Goal: Check status: Check status

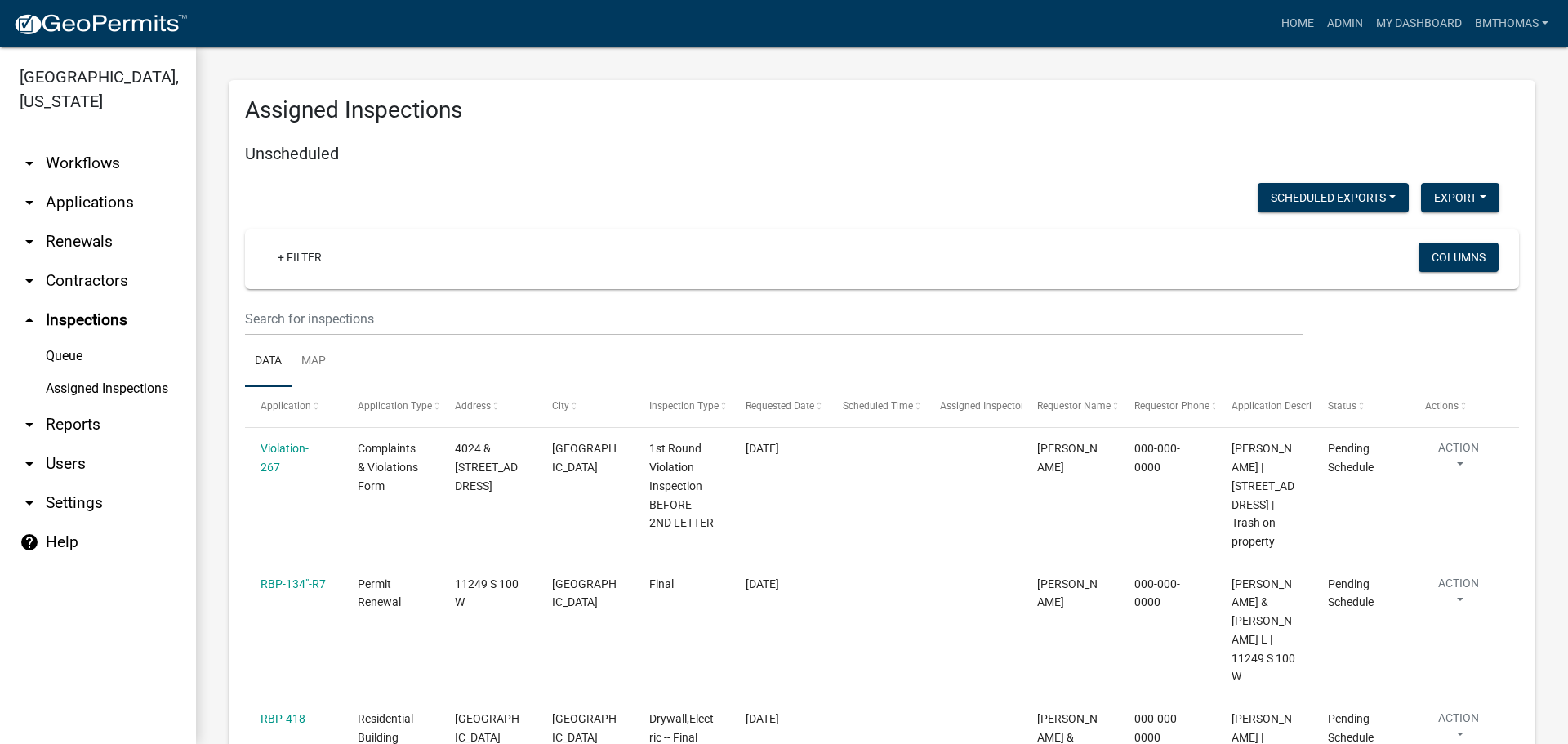
click at [135, 372] on link "Assigned Inspections" at bounding box center [98, 388] width 196 height 33
click at [311, 324] on input "text" at bounding box center [774, 319] width 1058 height 34
click at [67, 183] on link "arrow_drop_down Applications" at bounding box center [98, 202] width 196 height 39
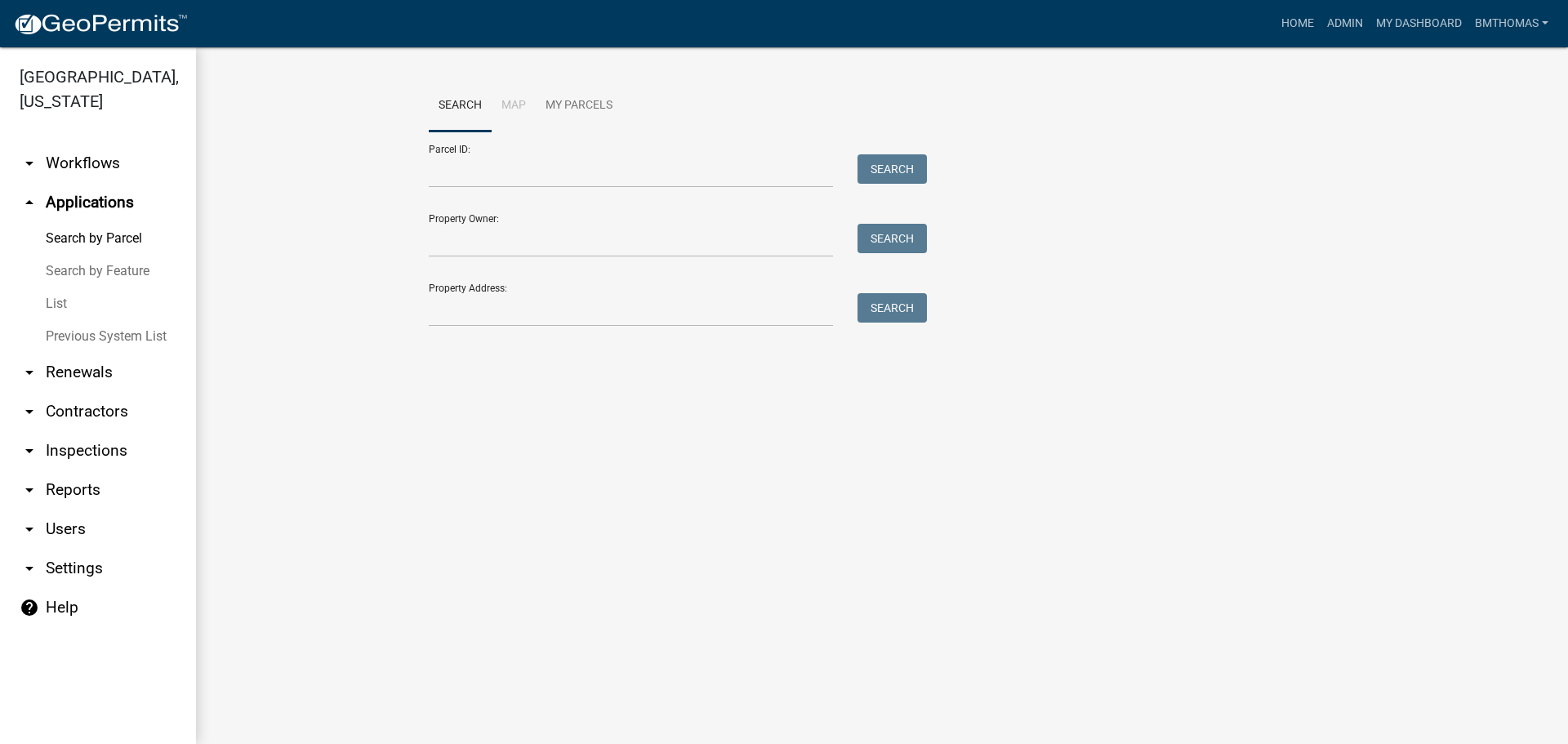
click at [57, 287] on link "List" at bounding box center [98, 303] width 196 height 33
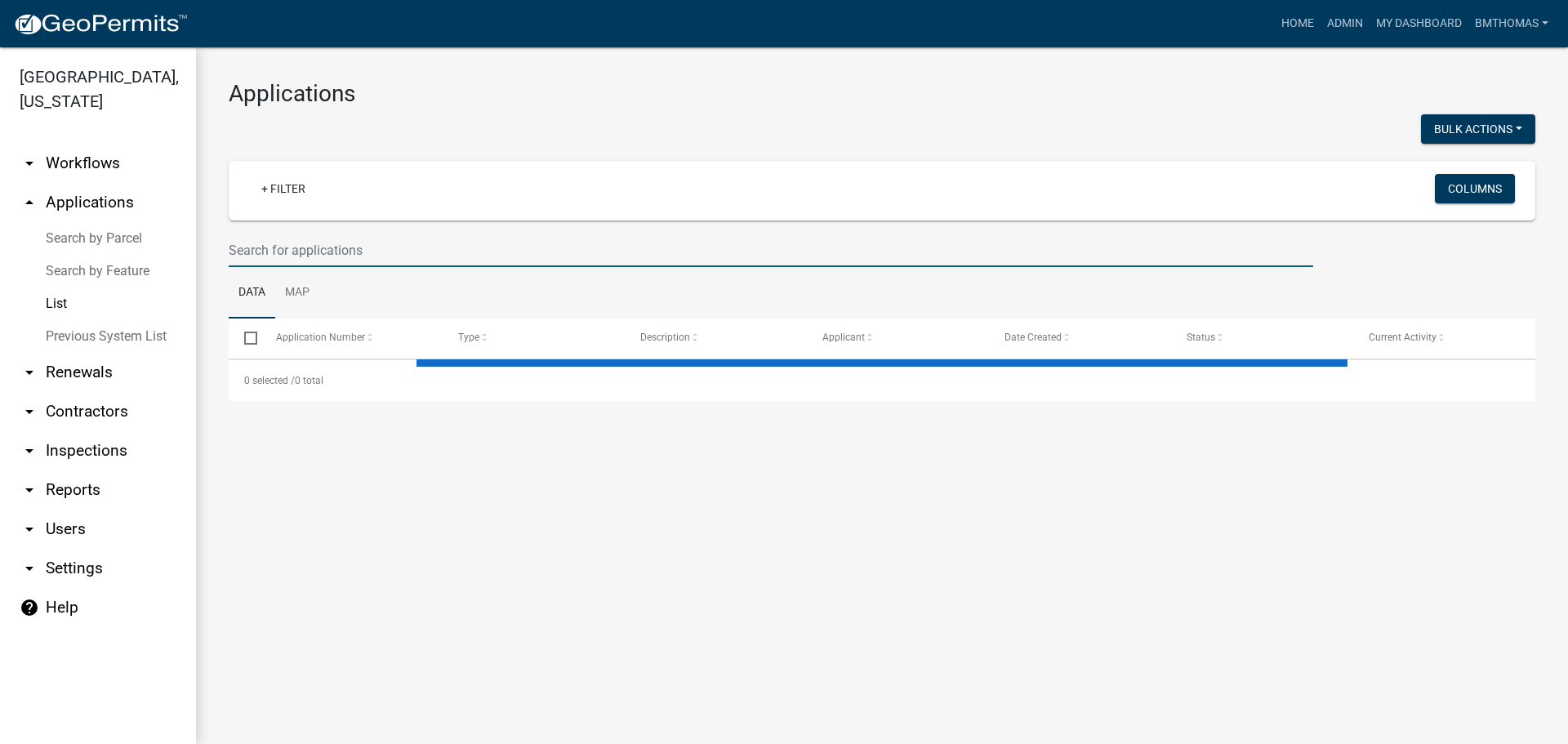
click at [259, 254] on input "text" at bounding box center [770, 250] width 1085 height 34
select select "3: 100"
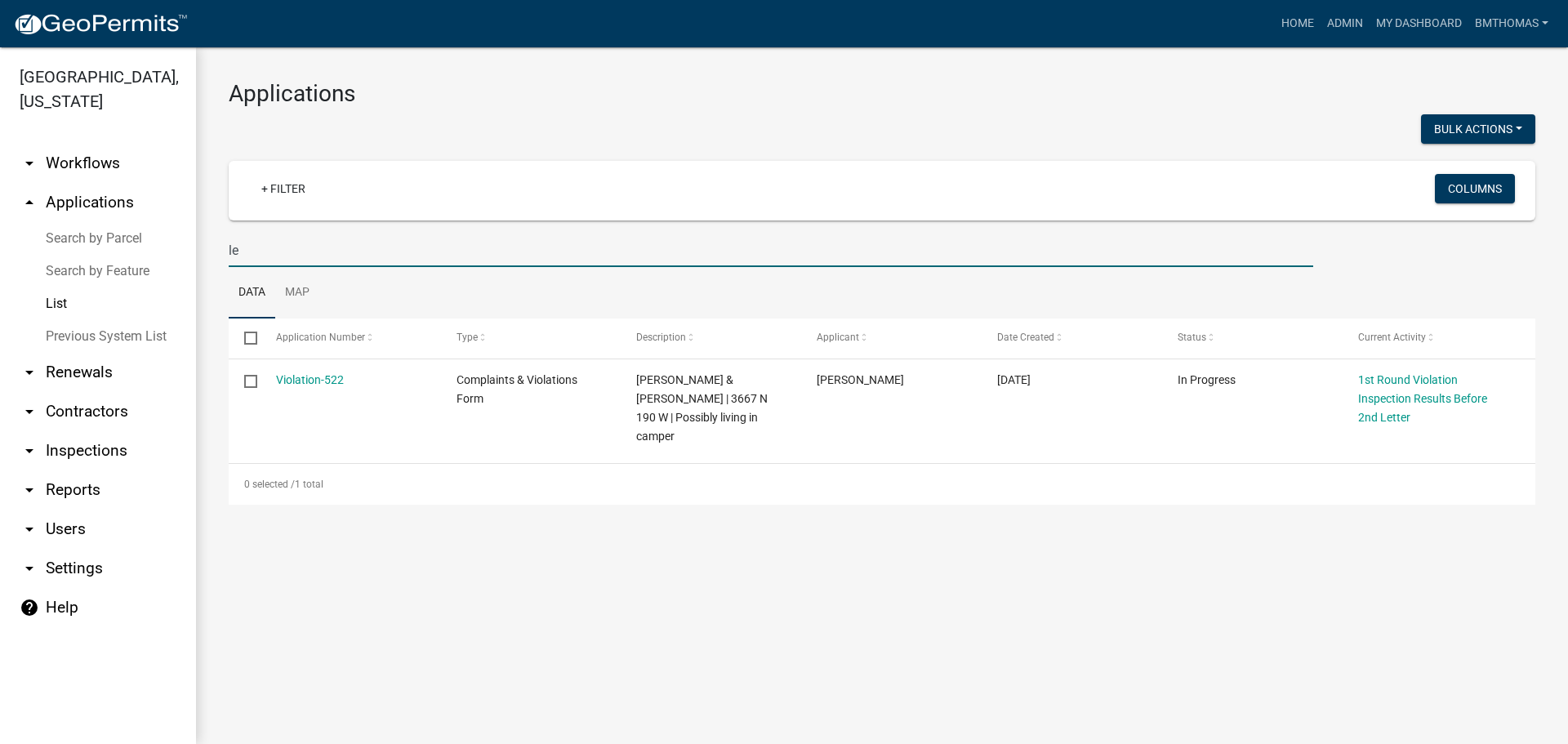
type input "l"
select select "3: 100"
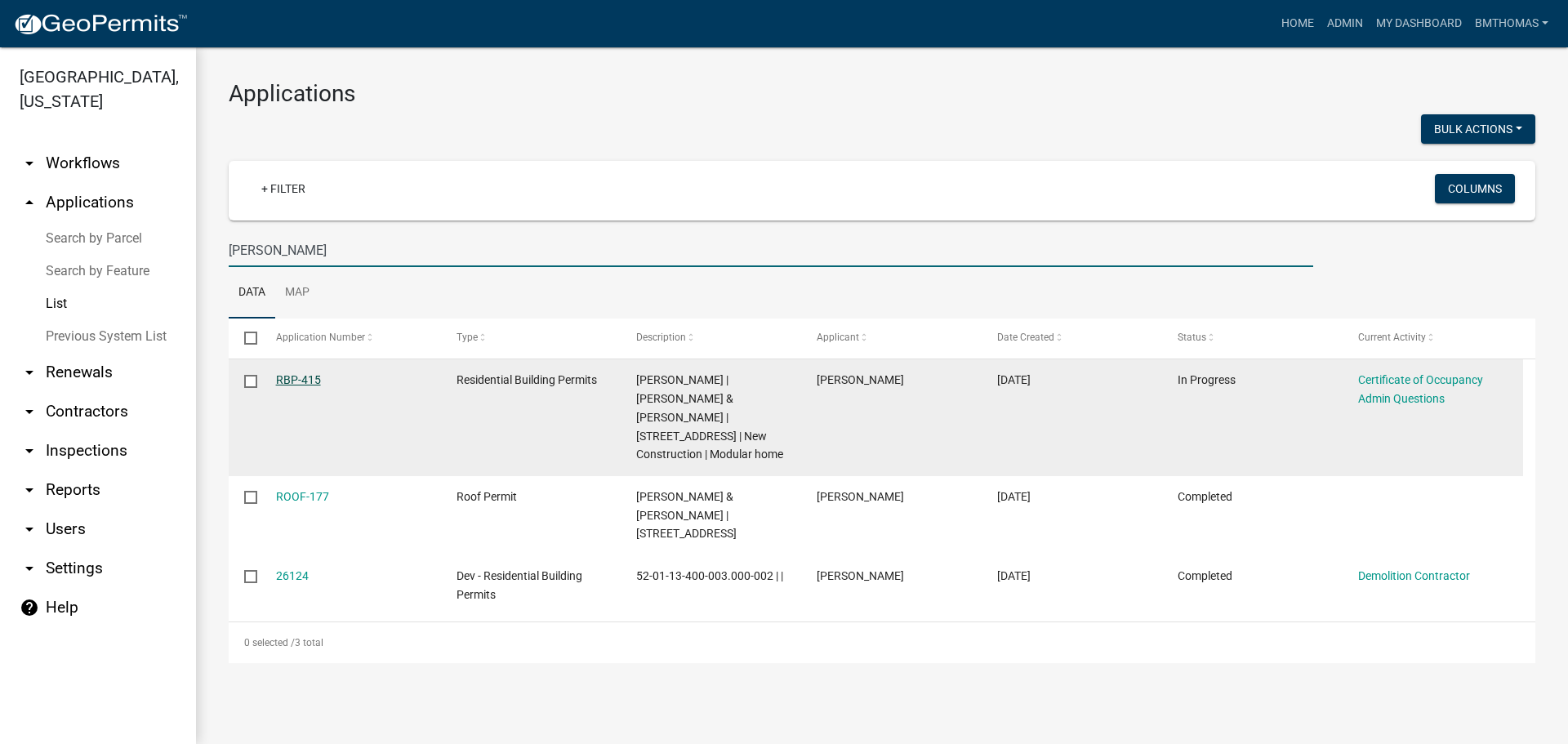
type input "[PERSON_NAME]"
click at [305, 382] on link "RBP-415" at bounding box center [298, 379] width 45 height 13
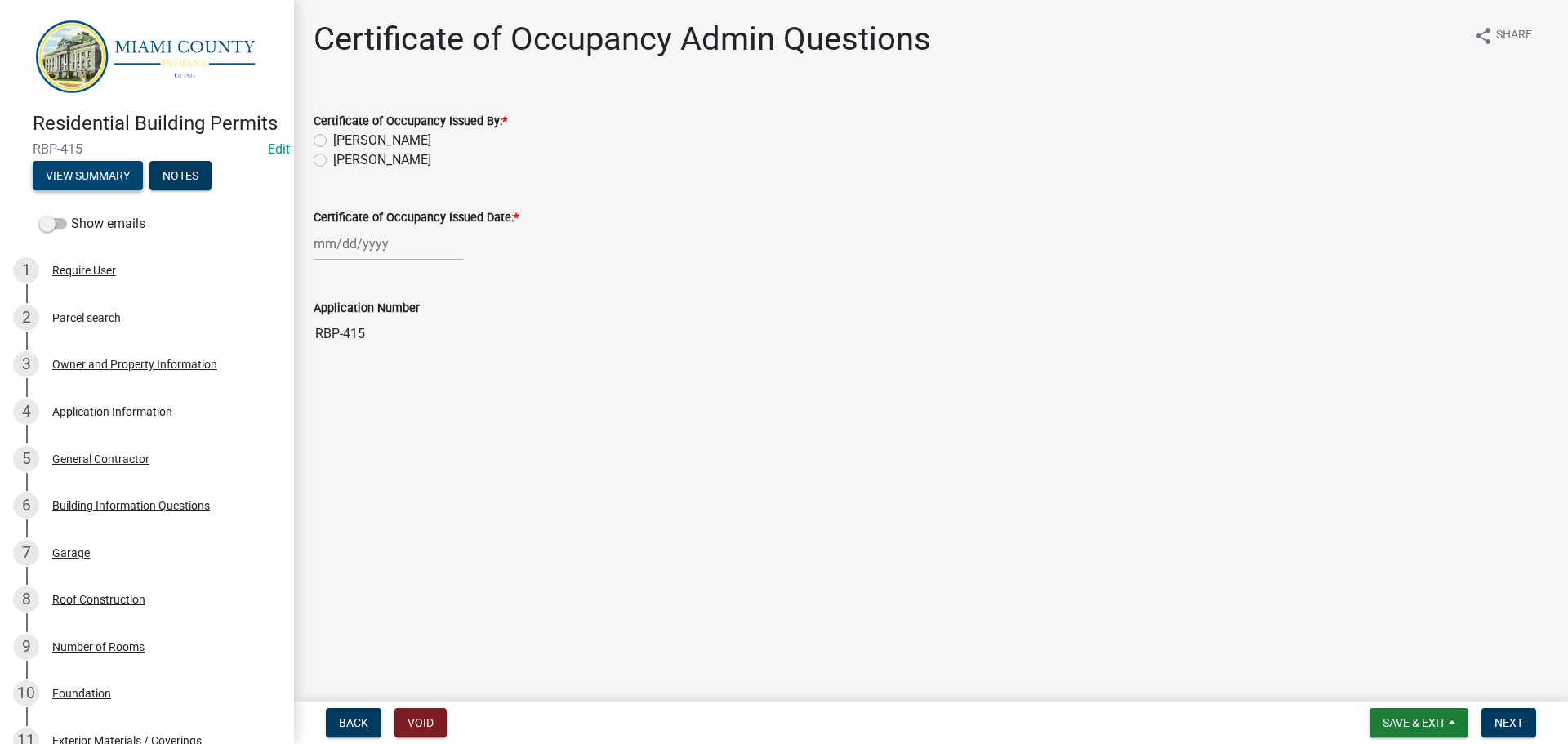
click at [107, 190] on button "View Summary" at bounding box center [88, 176] width 110 height 30
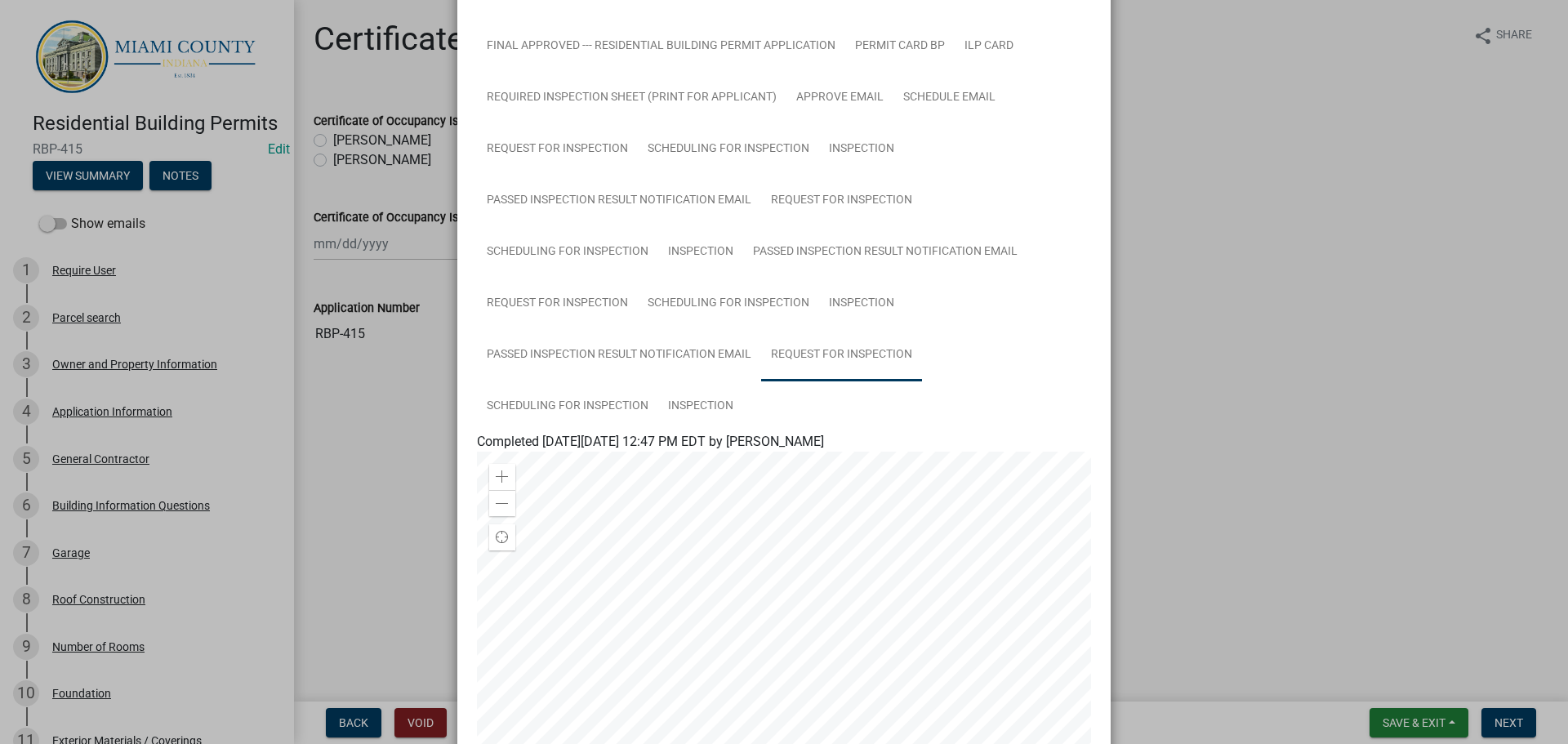
scroll to position [654, 0]
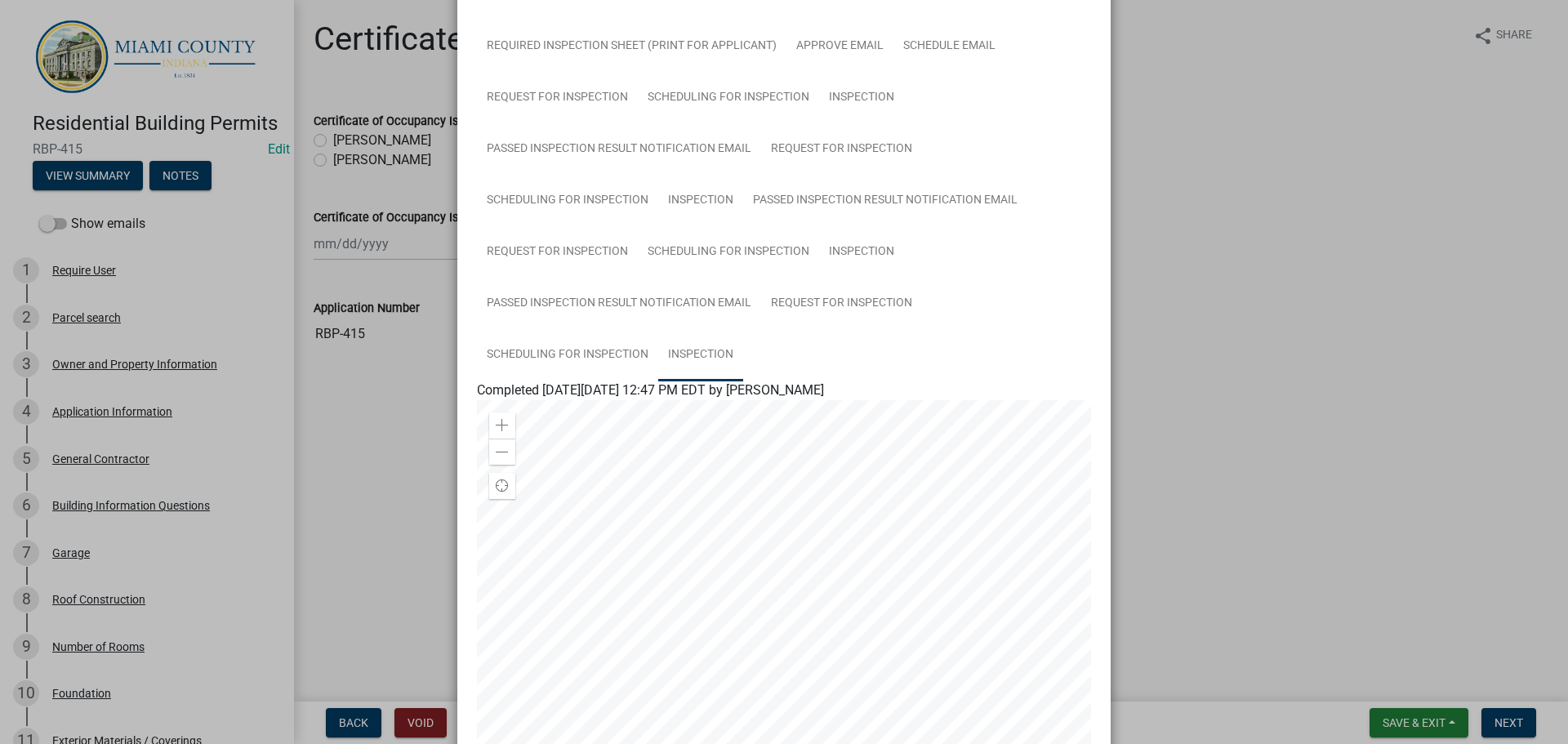
click at [681, 357] on link "Inspection" at bounding box center [701, 355] width 85 height 52
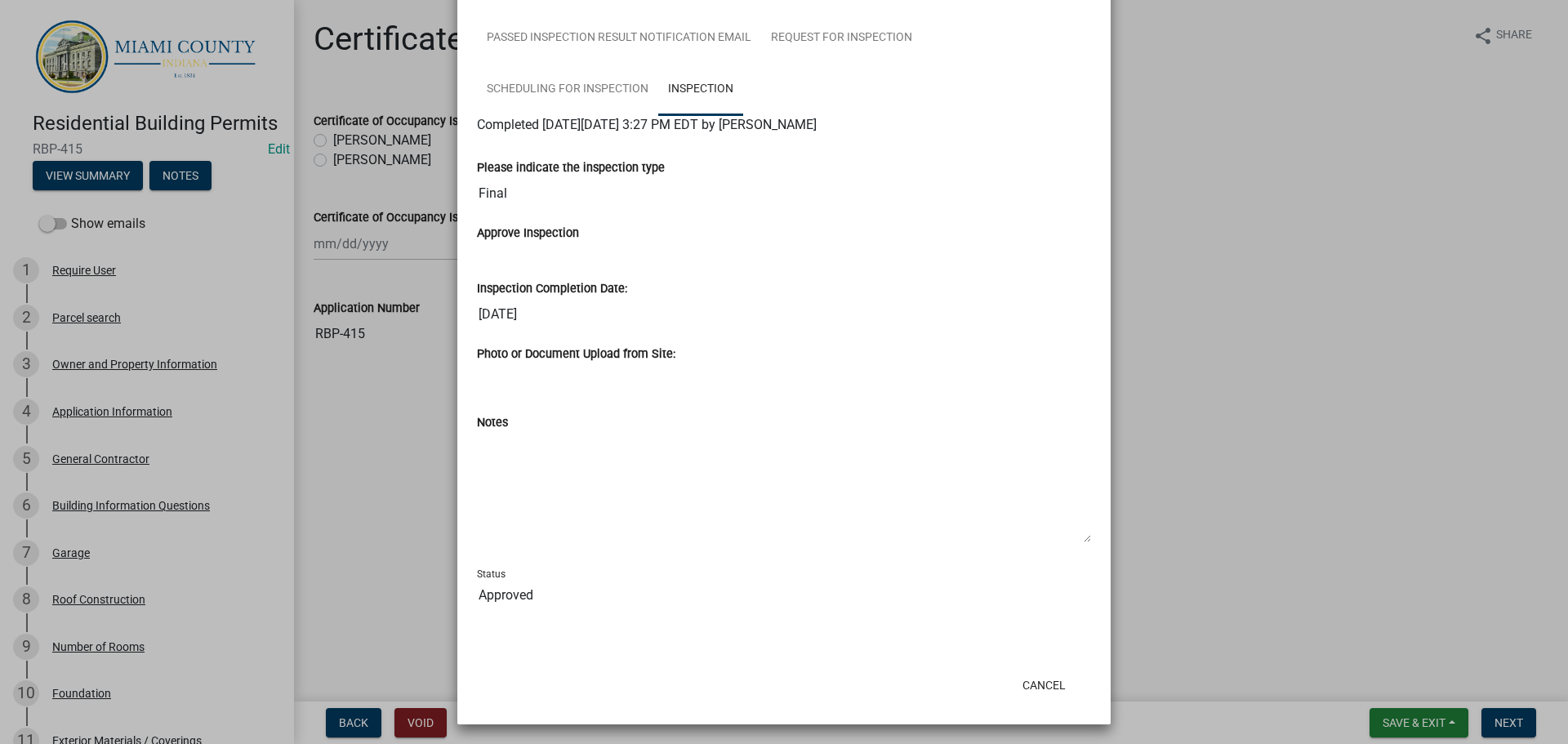
scroll to position [922, 0]
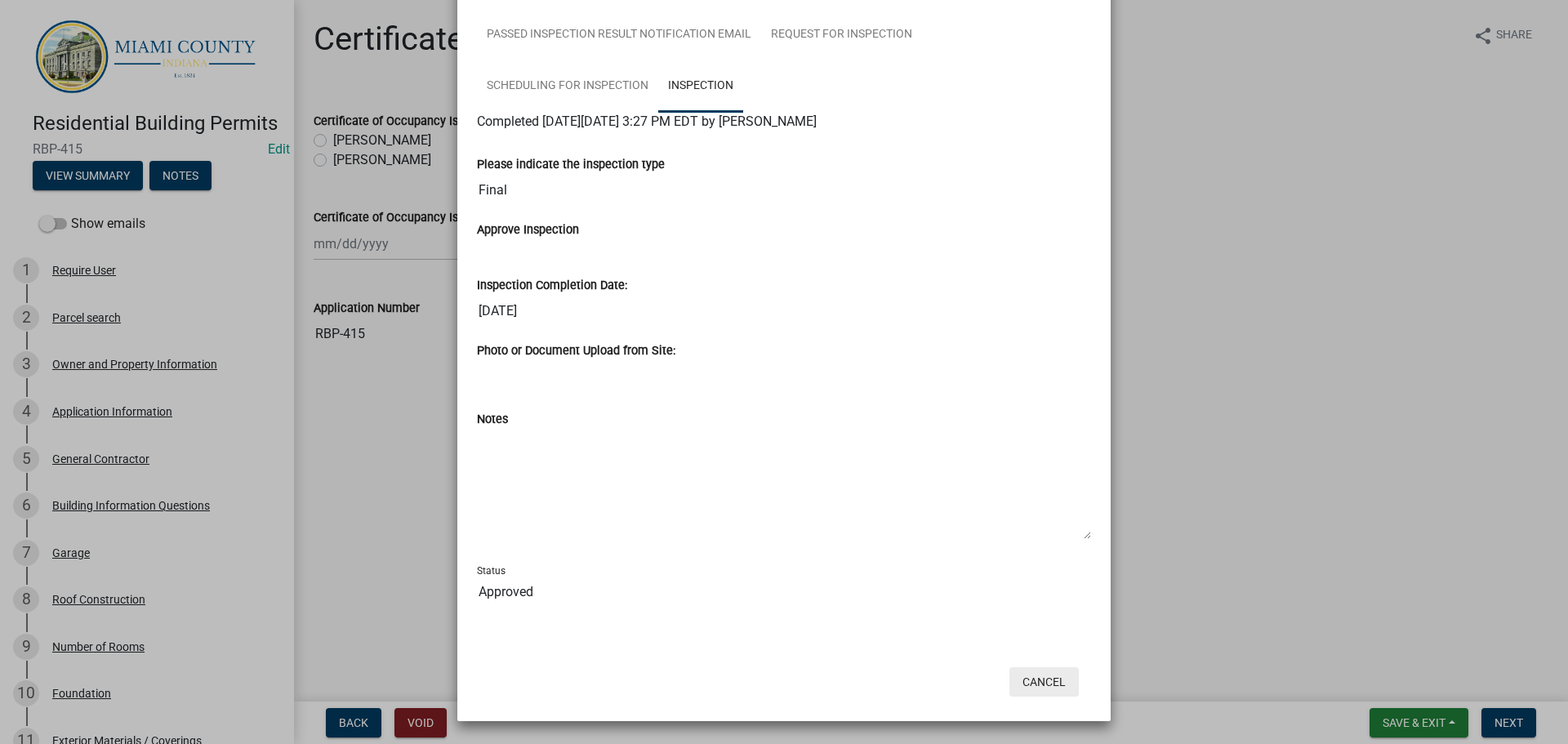
click at [1033, 682] on button "Cancel" at bounding box center [1044, 682] width 69 height 30
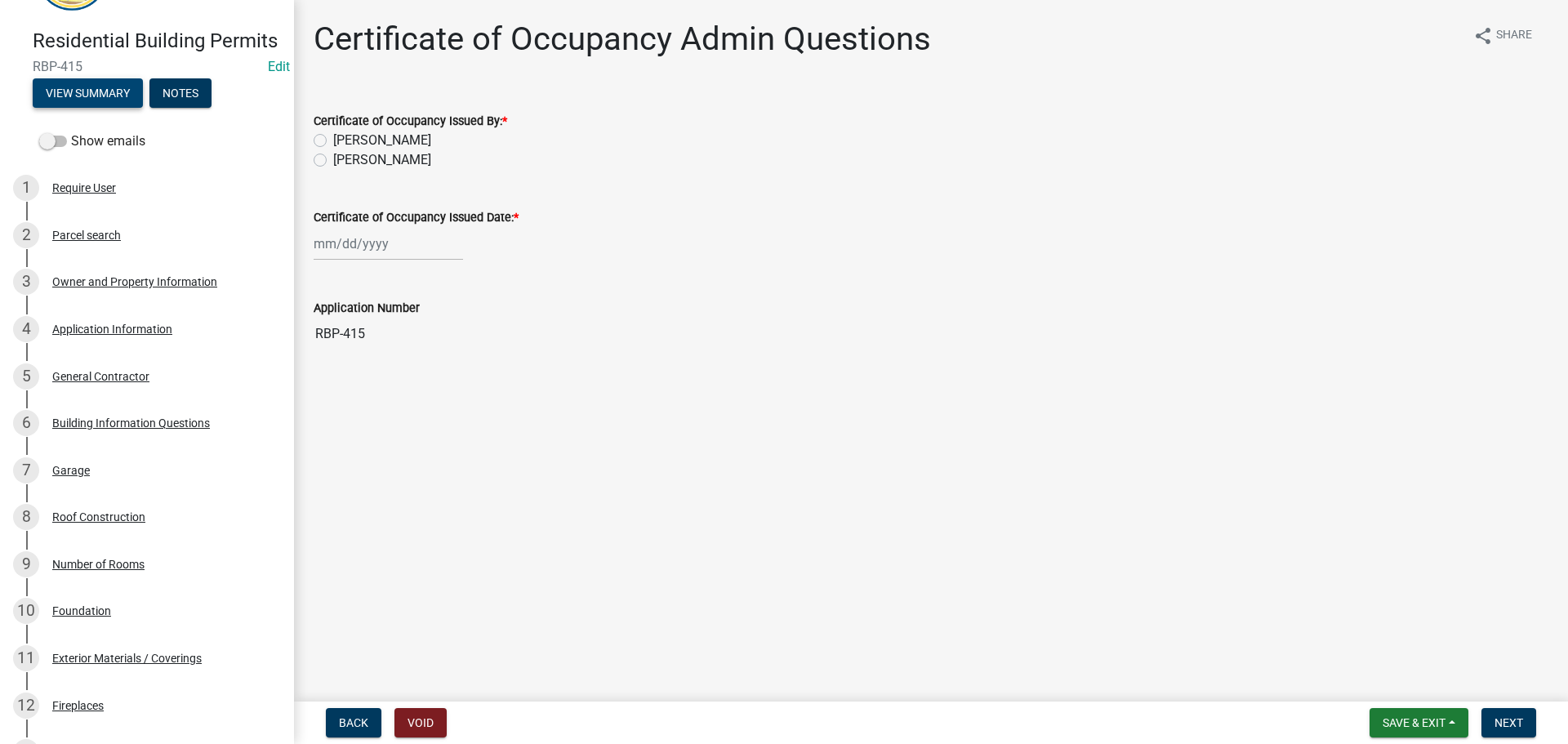
scroll to position [0, 0]
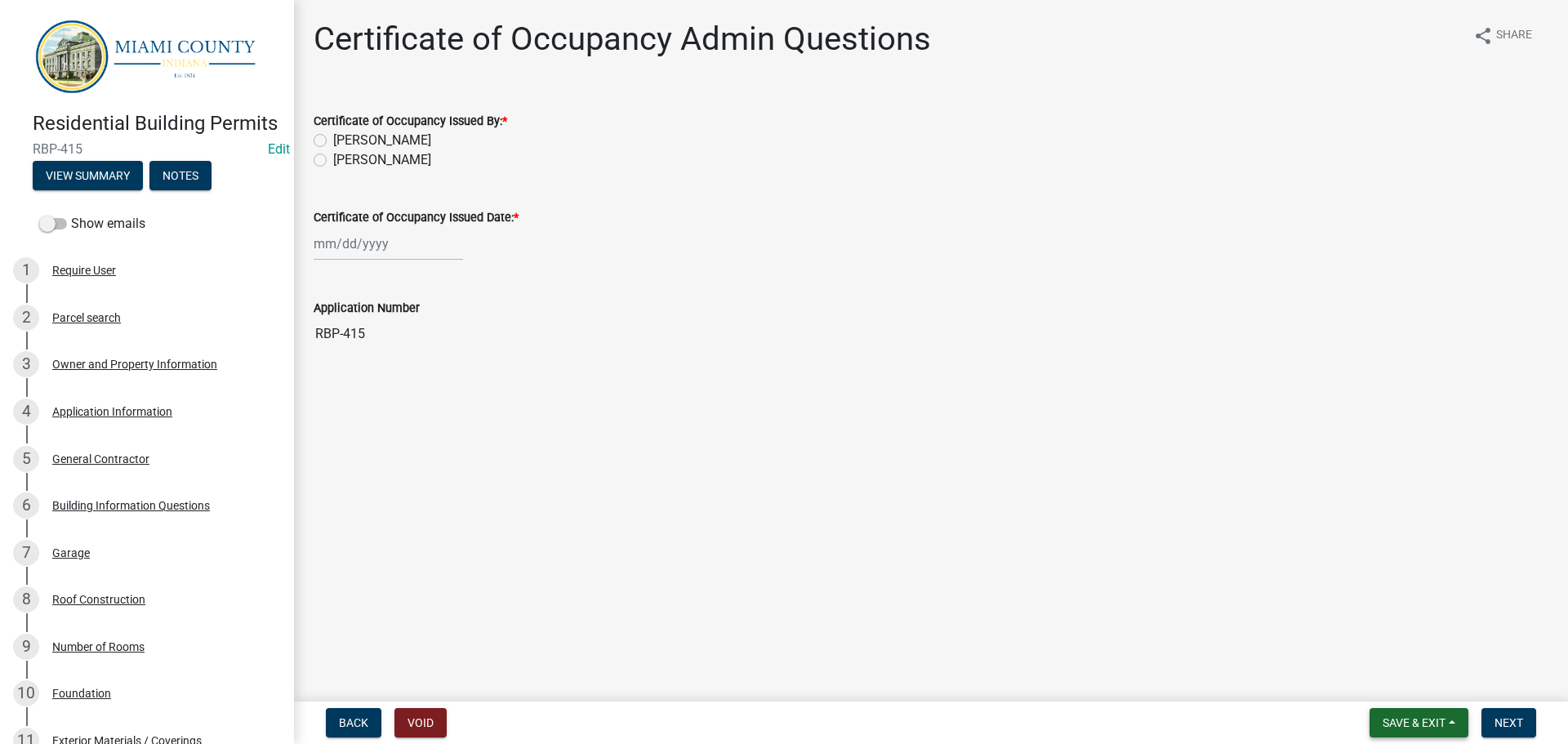
click at [1432, 729] on span "Save & Exit" at bounding box center [1413, 723] width 62 height 13
click at [1415, 674] on button "Save & Exit" at bounding box center [1403, 680] width 131 height 39
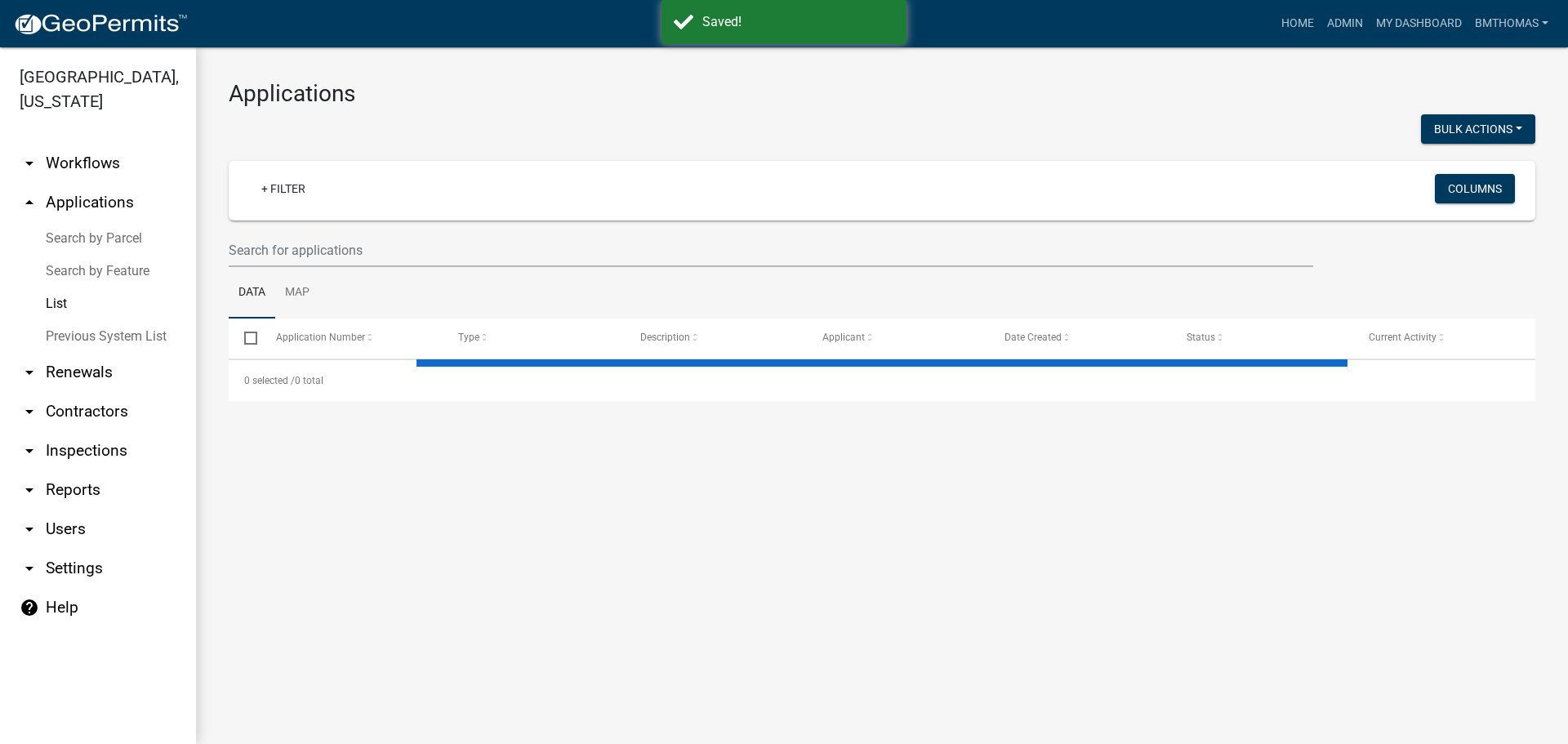
select select "3: 100"
